Goal: Check status: Check status

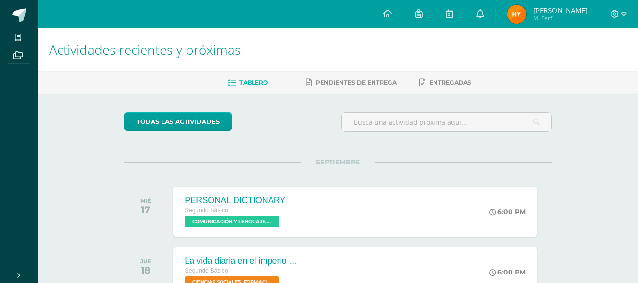
click at [306, 129] on div "todas las Actividades" at bounding box center [337, 125] width 435 height 27
click at [526, 11] on img at bounding box center [516, 14] width 19 height 19
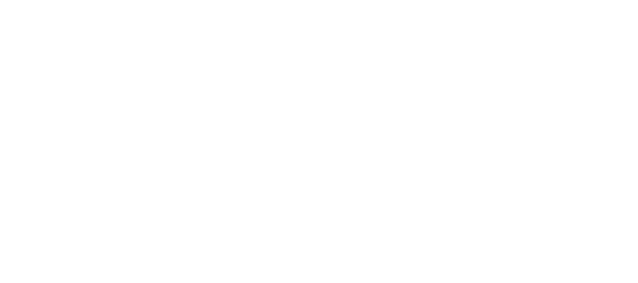
click at [0, 0] on html at bounding box center [0, 0] width 0 height 0
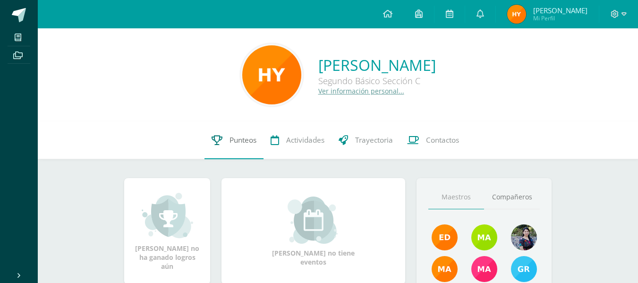
click at [249, 142] on span "Punteos" at bounding box center [243, 140] width 27 height 10
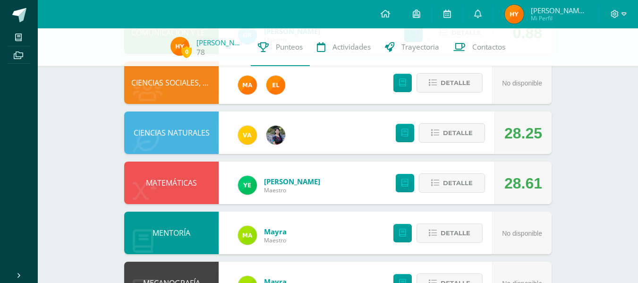
scroll to position [528, 0]
